Goal: Information Seeking & Learning: Learn about a topic

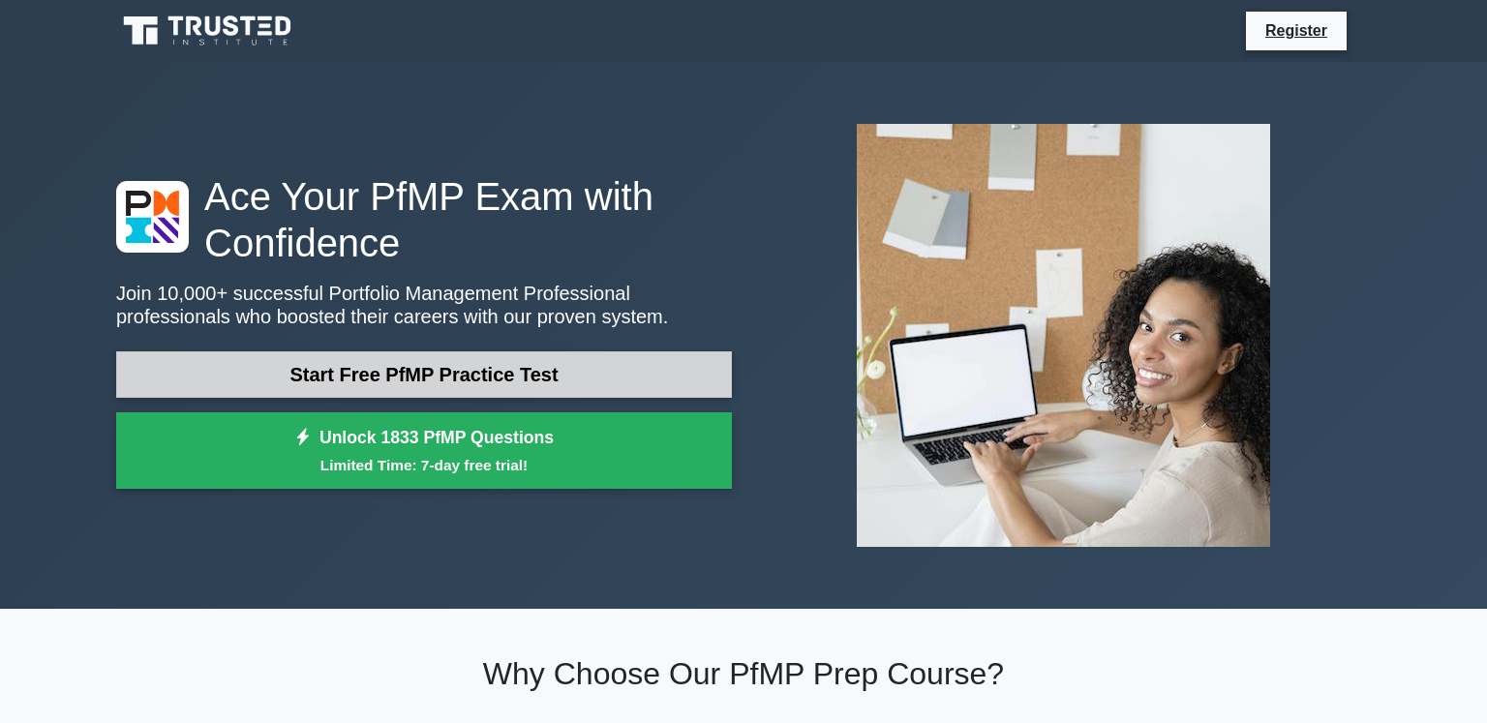
click at [547, 370] on link "Start Free PfMP Practice Test" at bounding box center [424, 374] width 616 height 46
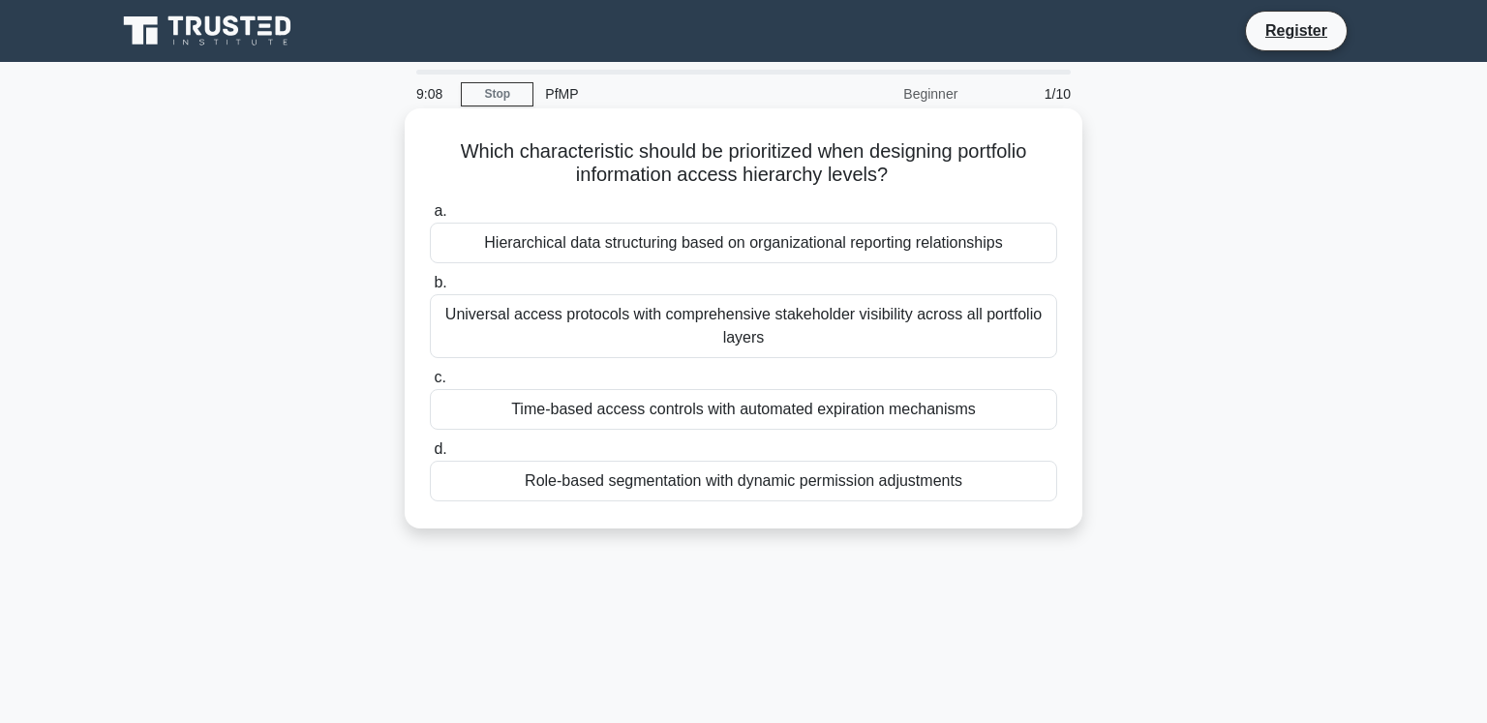
click at [629, 247] on div "Hierarchical data structuring based on organizational reporting relationships" at bounding box center [743, 243] width 627 height 41
click at [430, 218] on input "a. Hierarchical data structuring based on organizational reporting relationships" at bounding box center [430, 211] width 0 height 13
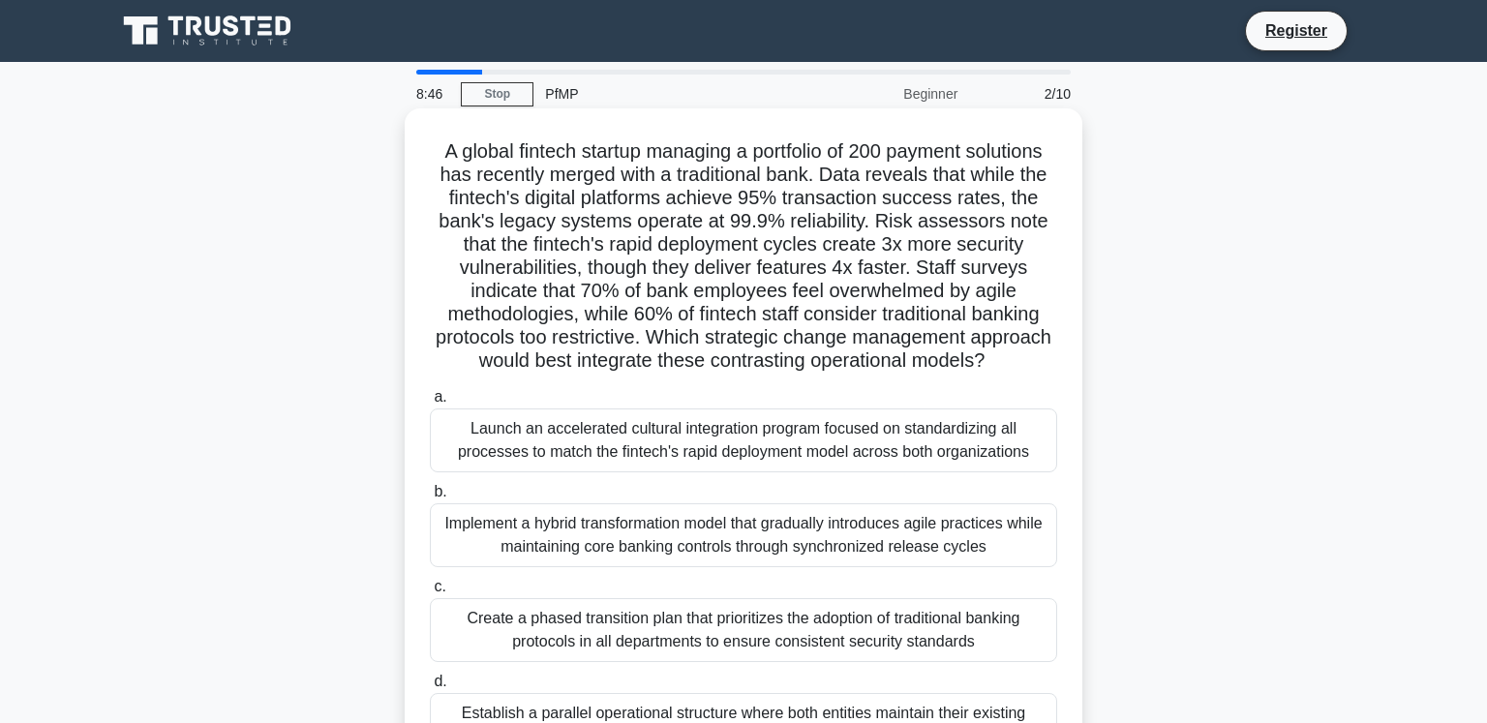
click at [625, 528] on div "Implement a hybrid transformation model that gradually introduces agile practic…" at bounding box center [743, 535] width 627 height 64
click at [430, 498] on input "b. Implement a hybrid transformation model that gradually introduces agile prac…" at bounding box center [430, 492] width 0 height 13
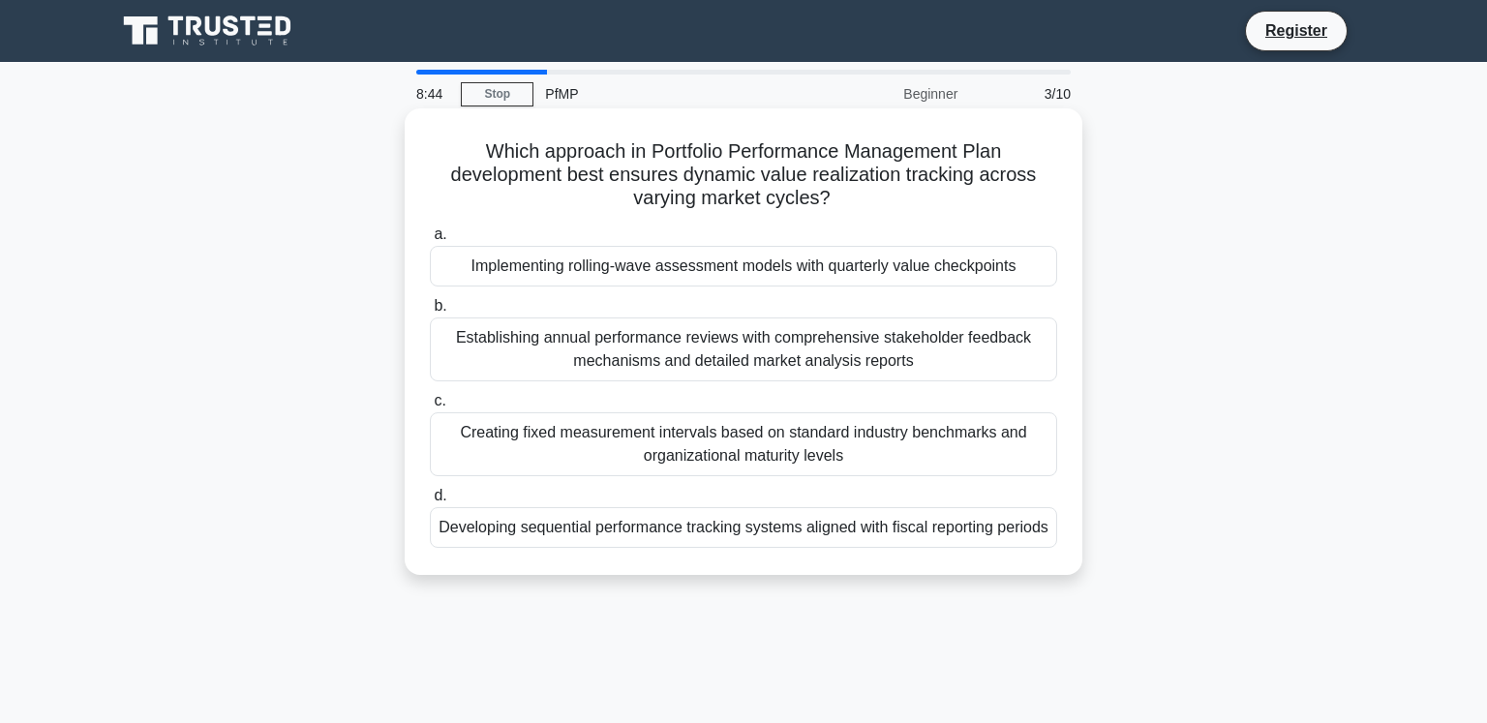
click at [621, 267] on div "Implementing rolling-wave assessment models with quarterly value checkpoints" at bounding box center [743, 266] width 627 height 41
click at [430, 241] on input "a. Implementing rolling-wave assessment models with quarterly value checkpoints" at bounding box center [430, 234] width 0 height 13
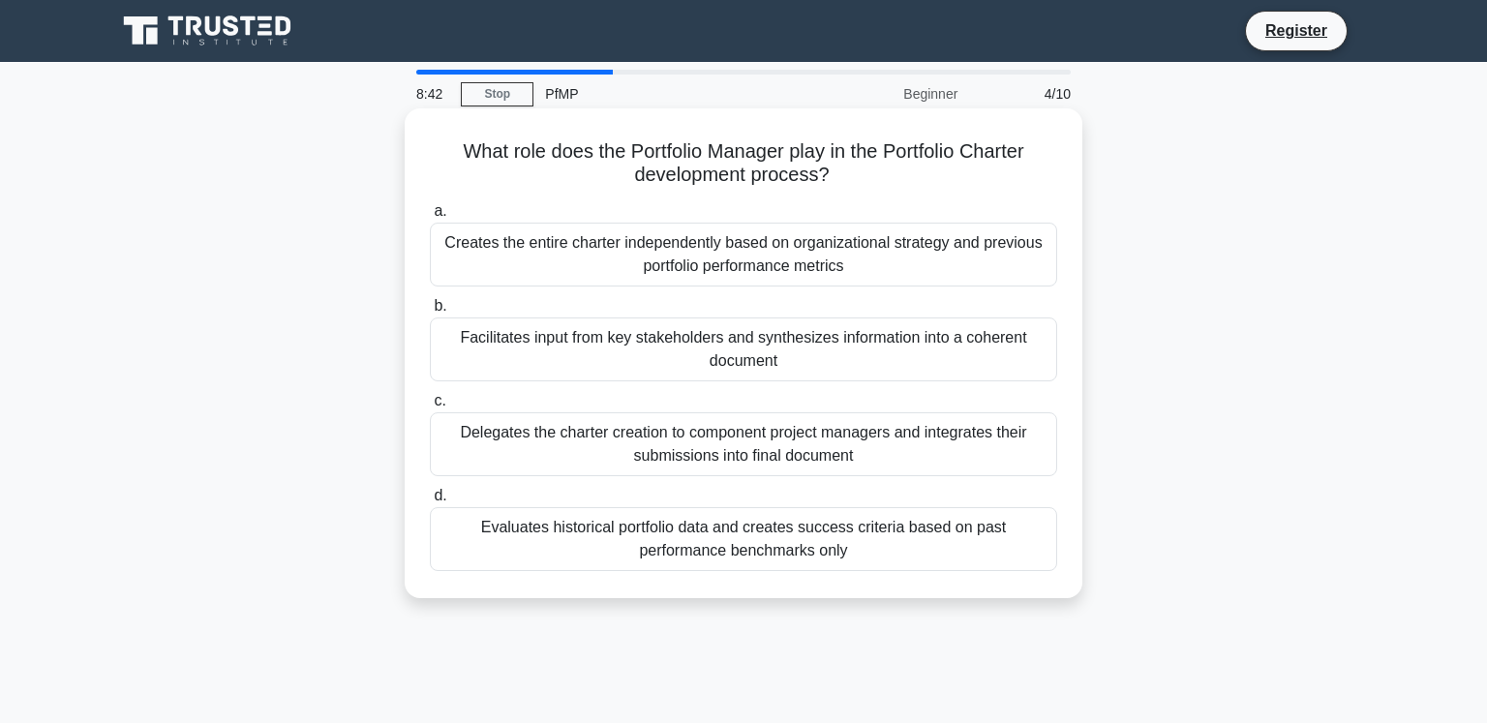
click at [592, 540] on div "Evaluates historical portfolio data and creates success criteria based on past …" at bounding box center [743, 539] width 627 height 64
click at [430, 502] on input "d. Evaluates historical portfolio data and creates success criteria based on pa…" at bounding box center [430, 496] width 0 height 13
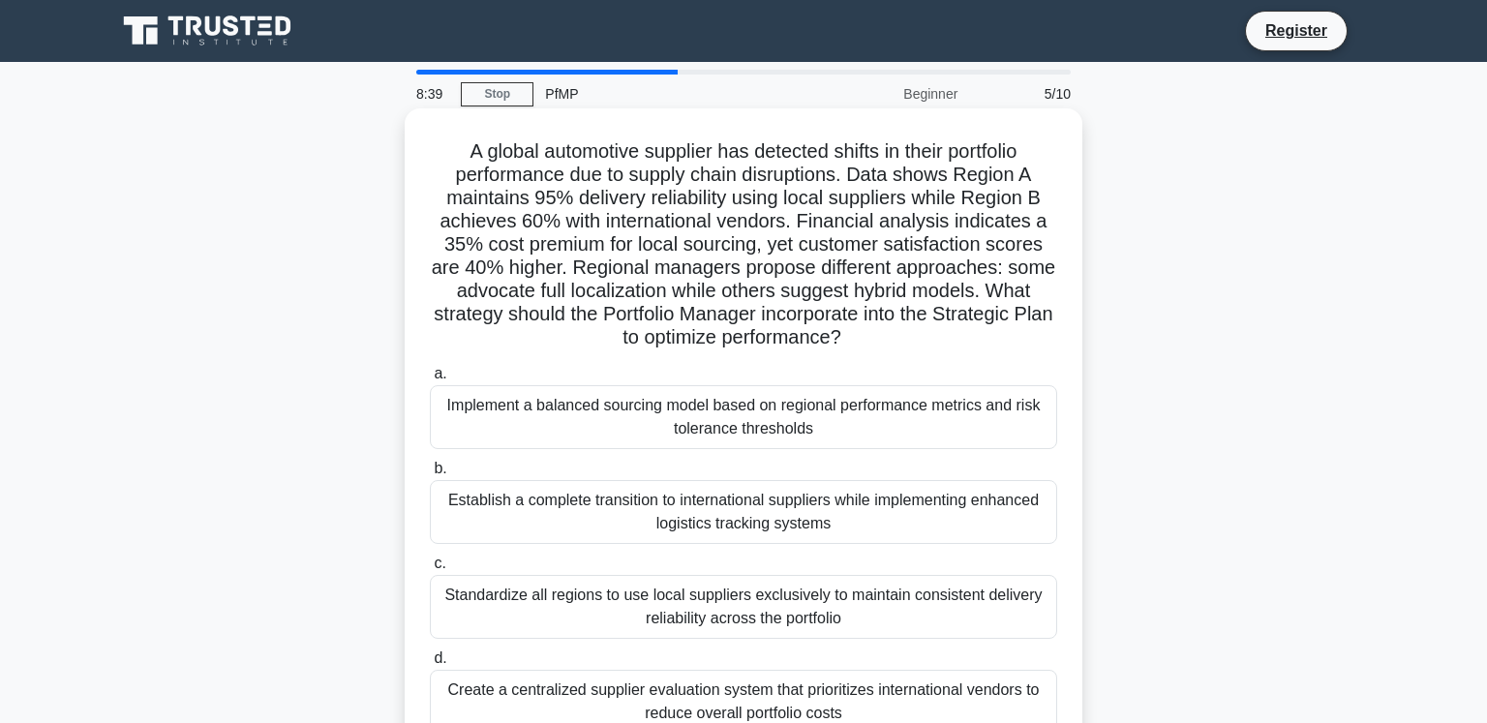
click at [637, 503] on div "Establish a complete transition to international suppliers while implementing e…" at bounding box center [743, 512] width 627 height 64
click at [430, 475] on input "b. Establish a complete transition to international suppliers while implementin…" at bounding box center [430, 469] width 0 height 13
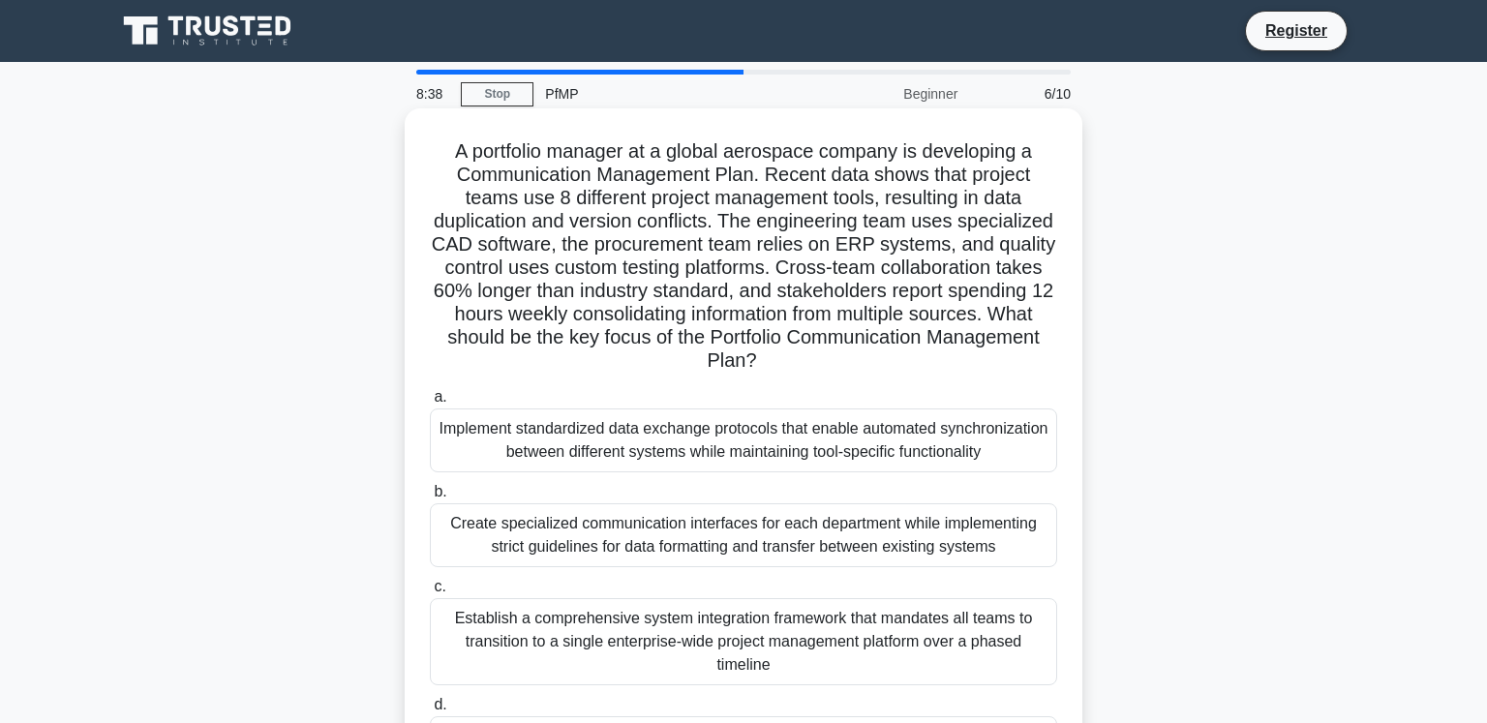
click at [627, 608] on div "Establish a comprehensive system integration framework that mandates all teams …" at bounding box center [743, 641] width 627 height 87
click at [430, 593] on input "c. Establish a comprehensive system integration framework that mandates all tea…" at bounding box center [430, 587] width 0 height 13
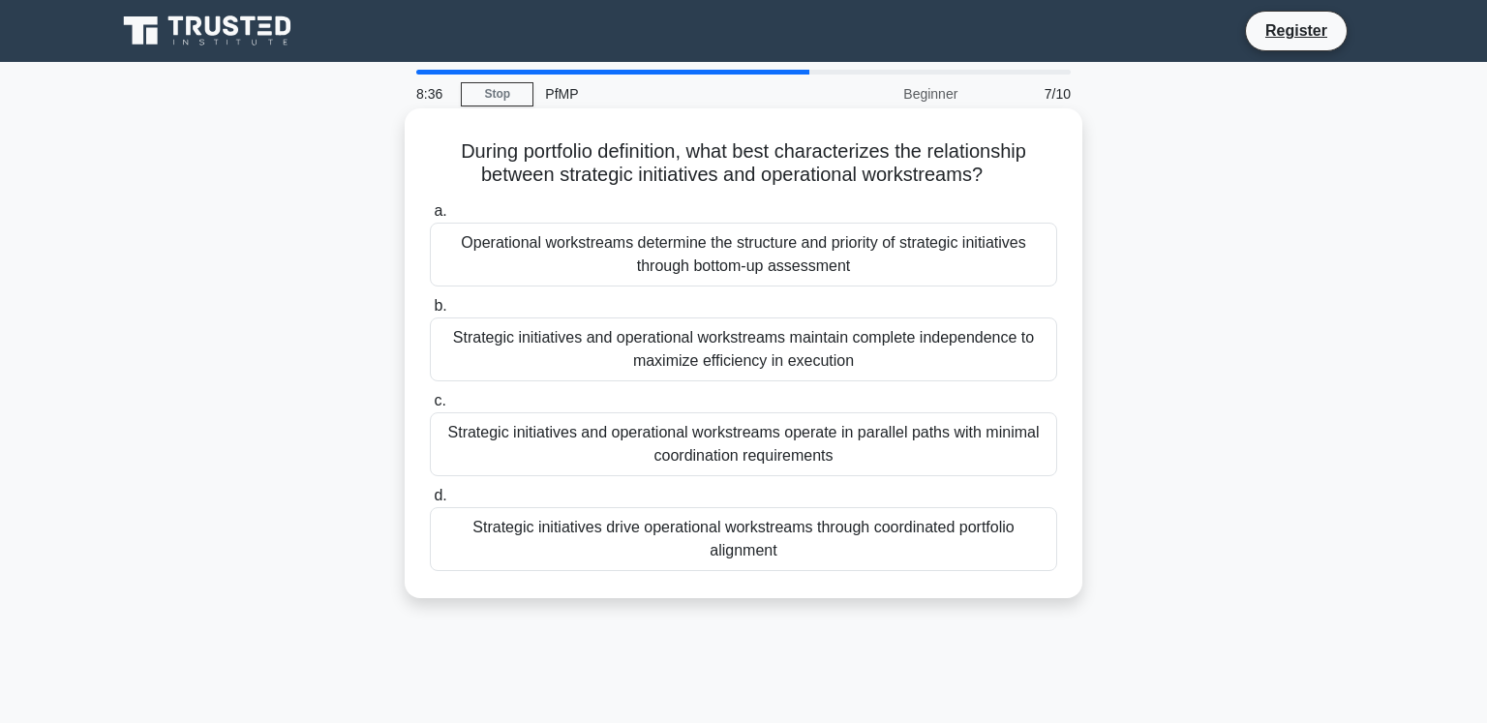
click at [612, 263] on div "Operational workstreams determine the structure and priority of strategic initi…" at bounding box center [743, 255] width 627 height 64
click at [430, 218] on input "a. Operational workstreams determine the structure and priority of strategic in…" at bounding box center [430, 211] width 0 height 13
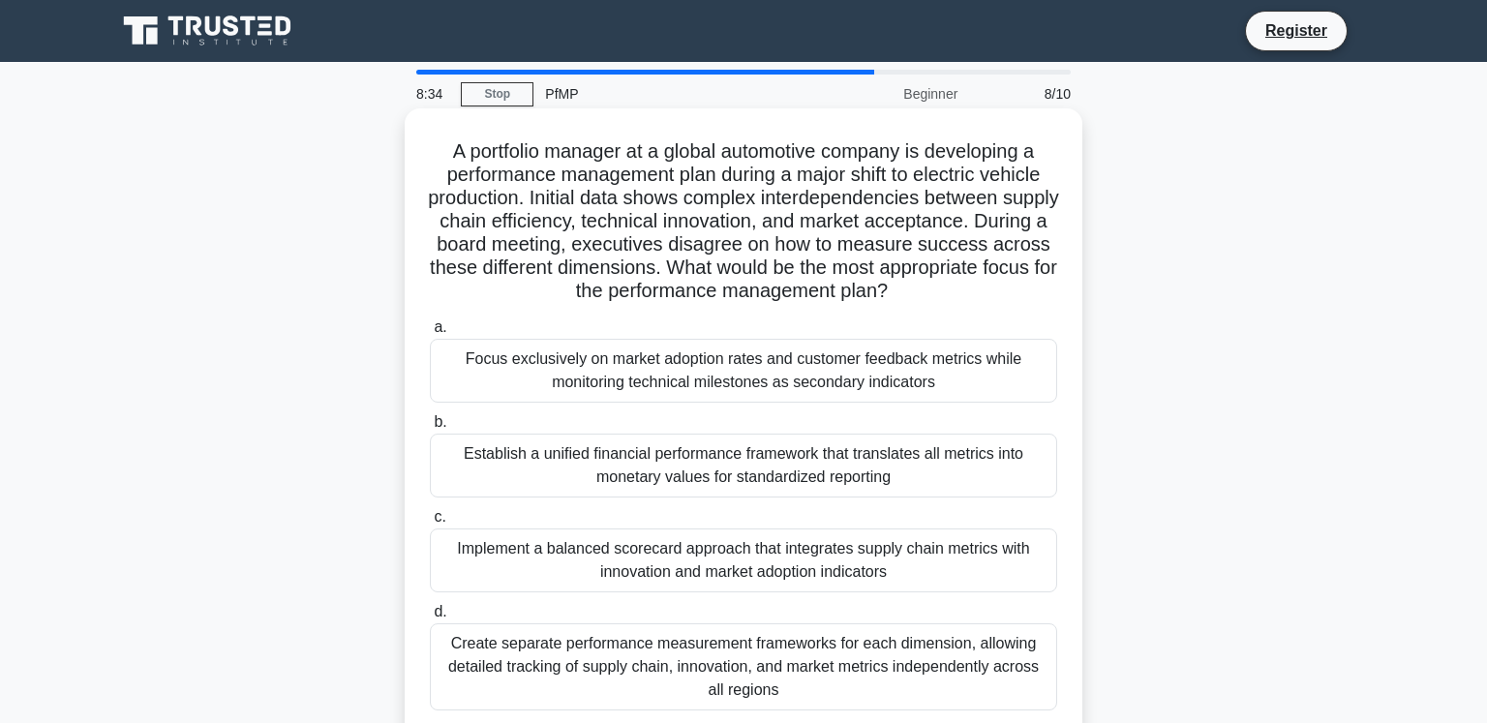
click at [690, 377] on div "Focus exclusively on market adoption rates and customer feedback metrics while …" at bounding box center [743, 371] width 627 height 64
click at [430, 334] on input "a. Focus exclusively on market adoption rates and customer feedback metrics whi…" at bounding box center [430, 327] width 0 height 13
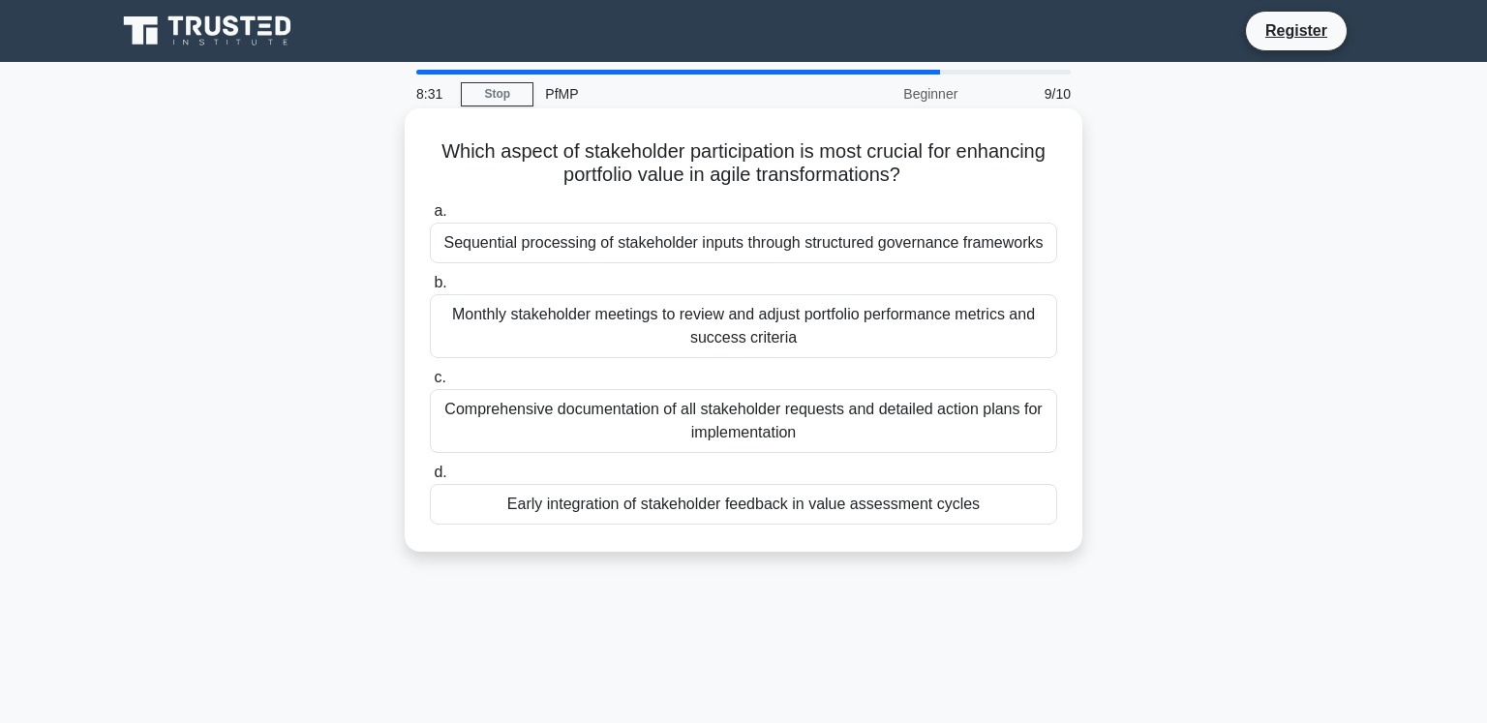
click at [718, 424] on div "Comprehensive documentation of all stakeholder requests and detailed action pla…" at bounding box center [743, 421] width 627 height 64
click at [430, 384] on input "c. Comprehensive documentation of all stakeholder requests and detailed action …" at bounding box center [430, 378] width 0 height 13
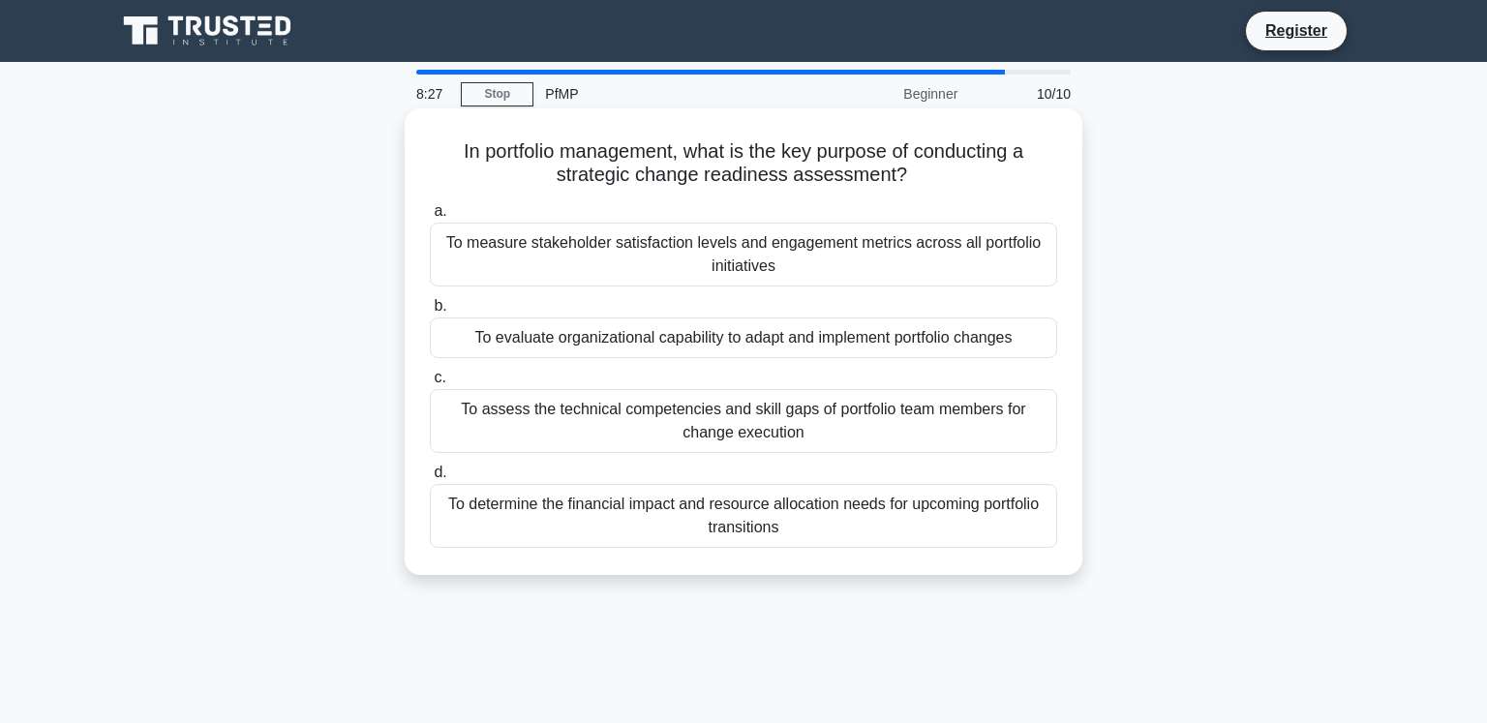
click at [756, 270] on div "To measure stakeholder satisfaction levels and engagement metrics across all po…" at bounding box center [743, 255] width 627 height 64
click at [430, 218] on input "a. To measure stakeholder satisfaction levels and engagement metrics across all…" at bounding box center [430, 211] width 0 height 13
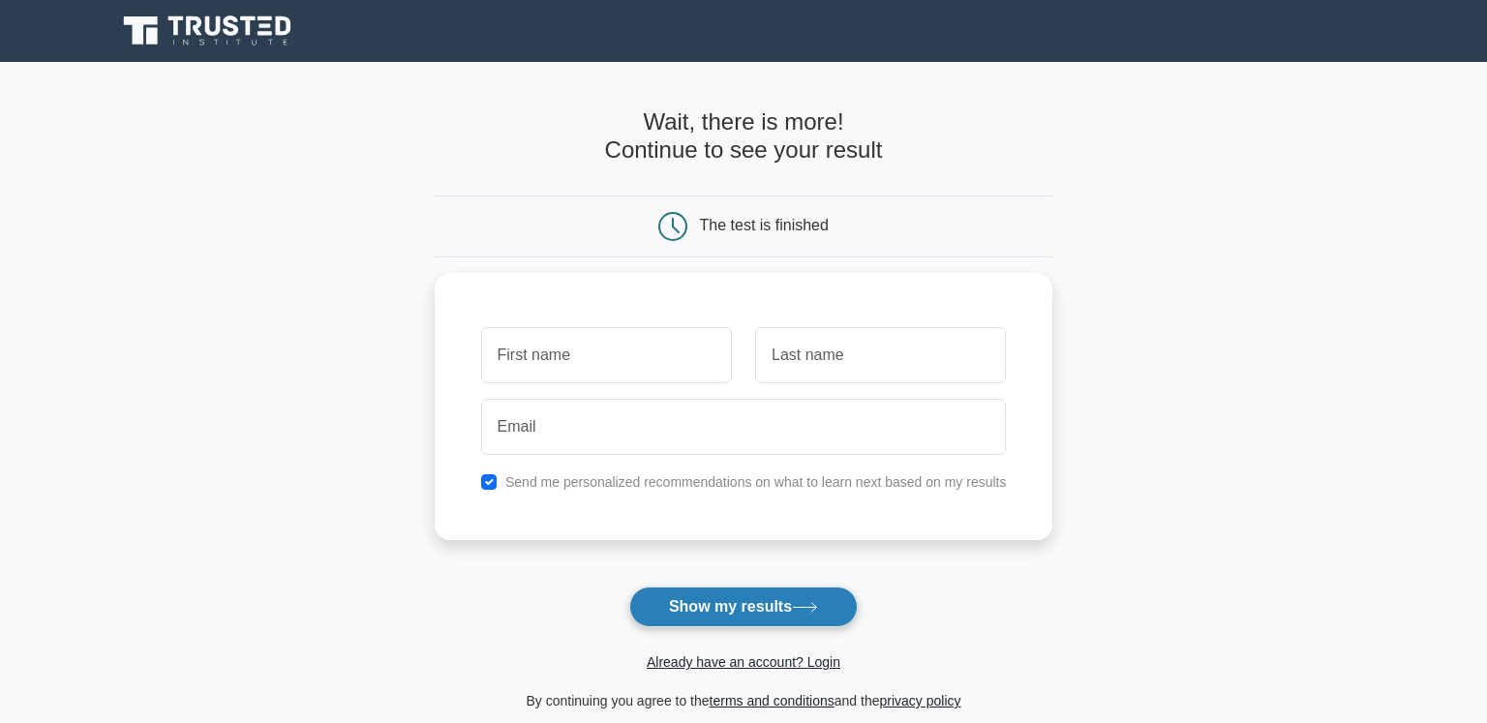
click at [767, 623] on button "Show my results" at bounding box center [743, 607] width 228 height 41
click at [753, 303] on div "Send me personalized recommendations on what to learn next based on my results" at bounding box center [744, 401] width 619 height 267
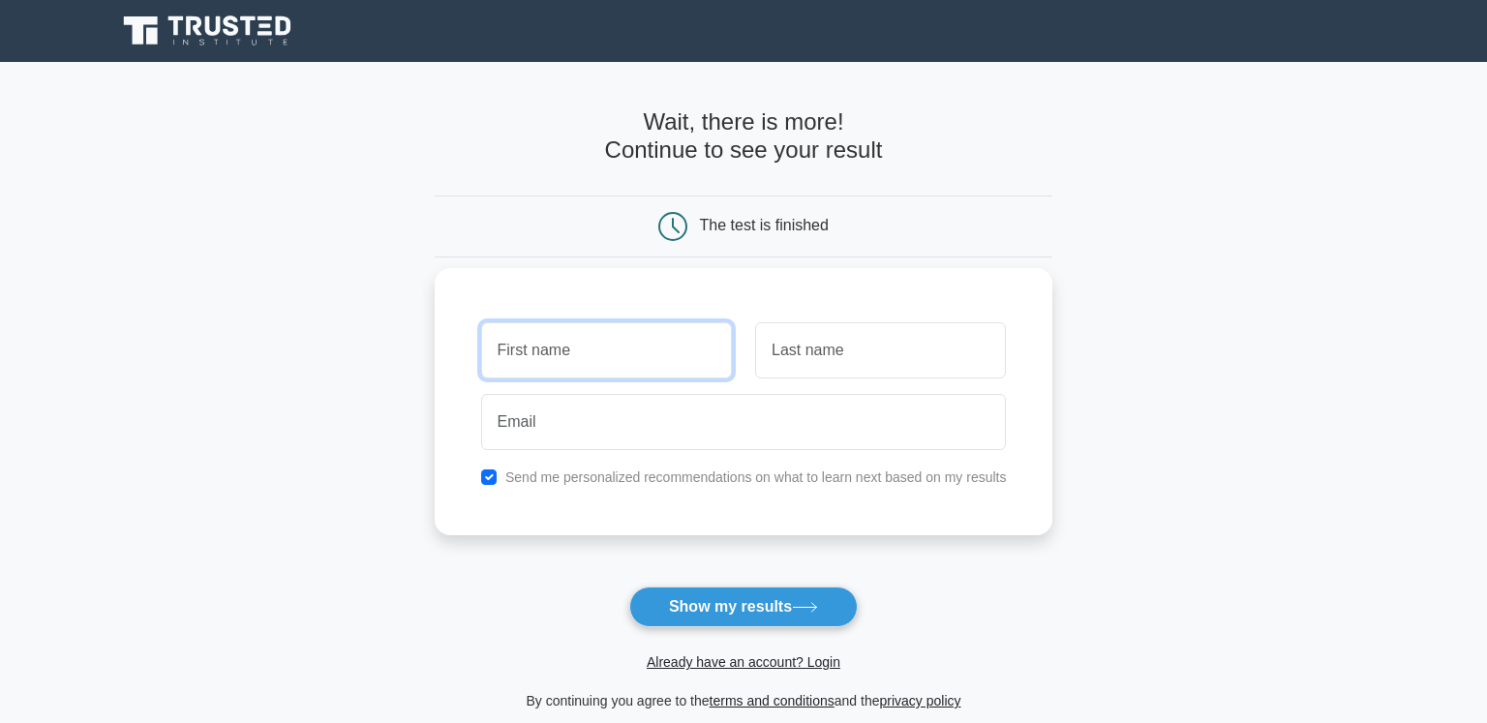
click at [676, 355] on input "text" at bounding box center [606, 350] width 251 height 56
type input "GG"
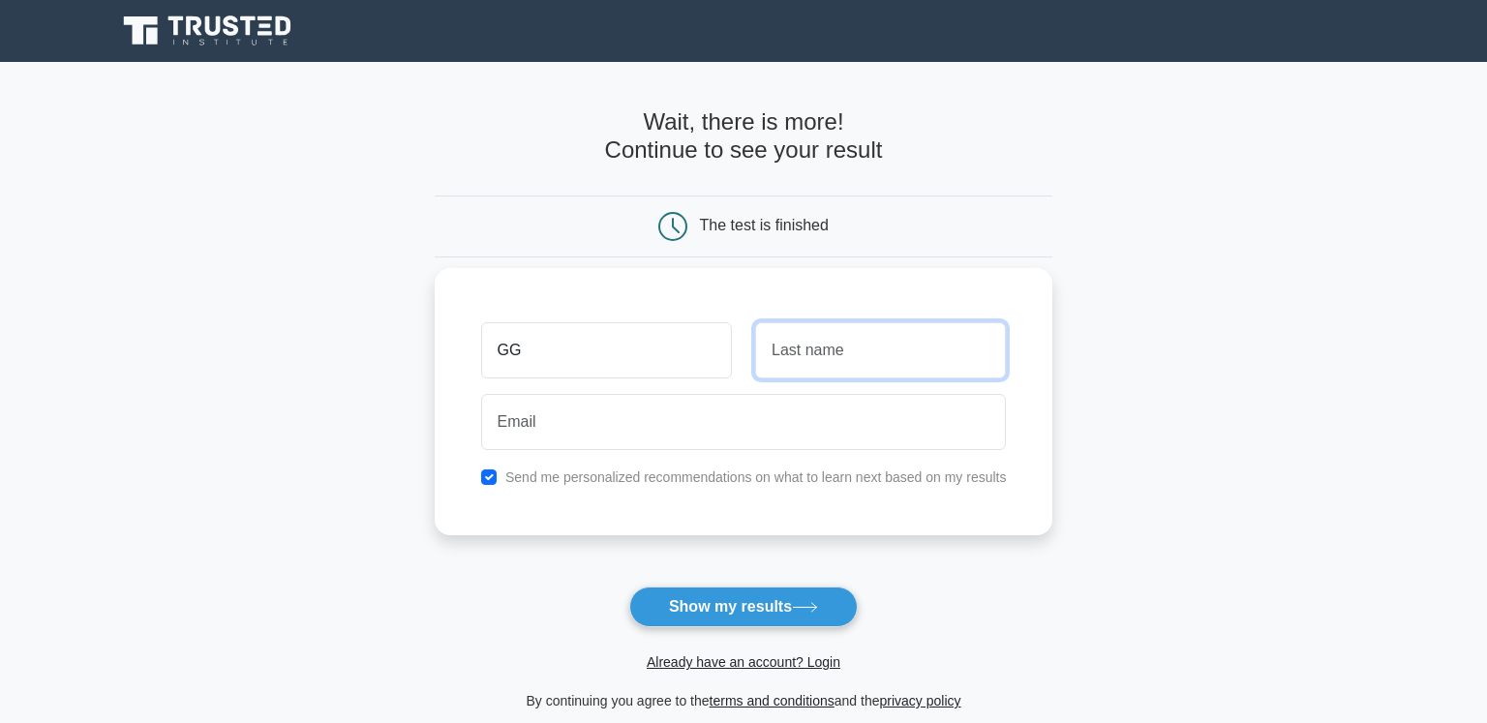
click at [870, 358] on input "text" at bounding box center [880, 350] width 251 height 56
type input "GG"
click at [494, 480] on input "checkbox" at bounding box center [488, 476] width 15 height 15
checkbox input "false"
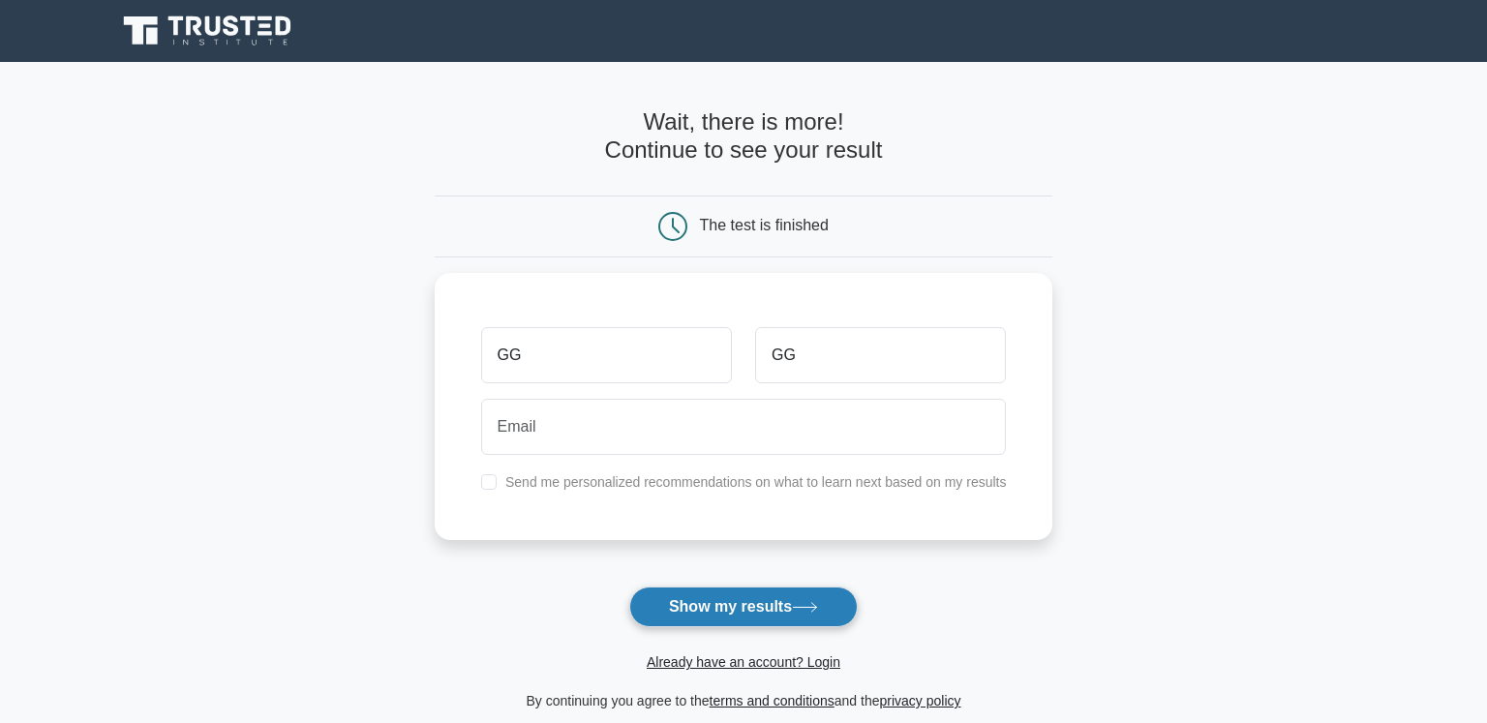
click at [741, 595] on button "Show my results" at bounding box center [743, 607] width 228 height 41
click at [1127, 334] on main "Wait, there is more! Continue to see your result The test is finished GG GG" at bounding box center [743, 410] width 1487 height 697
